Goal: Information Seeking & Learning: Learn about a topic

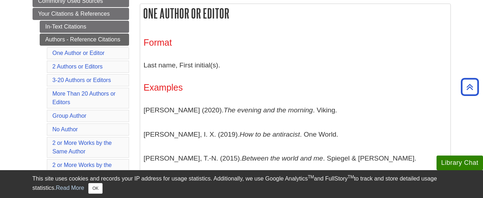
scroll to position [118, 0]
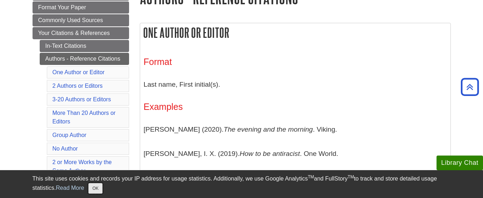
click at [95, 190] on button "OK" at bounding box center [95, 188] width 14 height 11
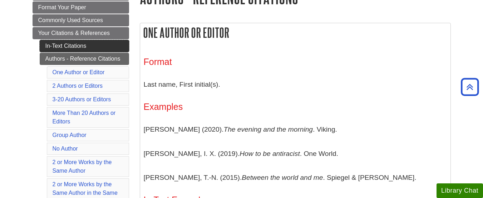
click at [97, 46] on link "In-Text Citations" at bounding box center [84, 46] width 89 height 12
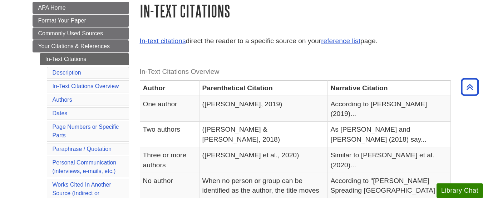
scroll to position [162, 0]
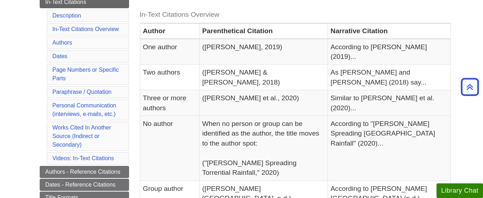
click at [250, 9] on caption "In-Text Citations Overview" at bounding box center [295, 15] width 311 height 16
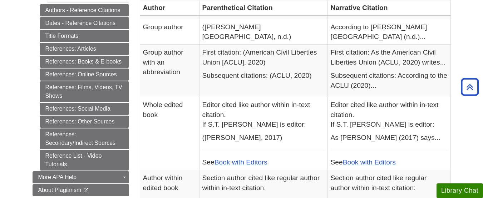
scroll to position [353, 0]
